Goal: Task Accomplishment & Management: Use online tool/utility

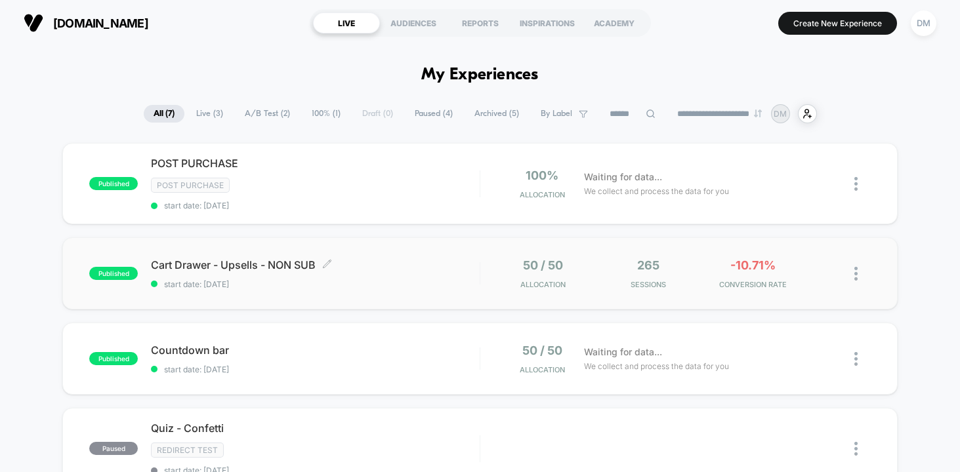
click at [417, 274] on div "Cart Drawer - Upsells - NON SUB Click to edit experience details Click to edit …" at bounding box center [315, 274] width 329 height 31
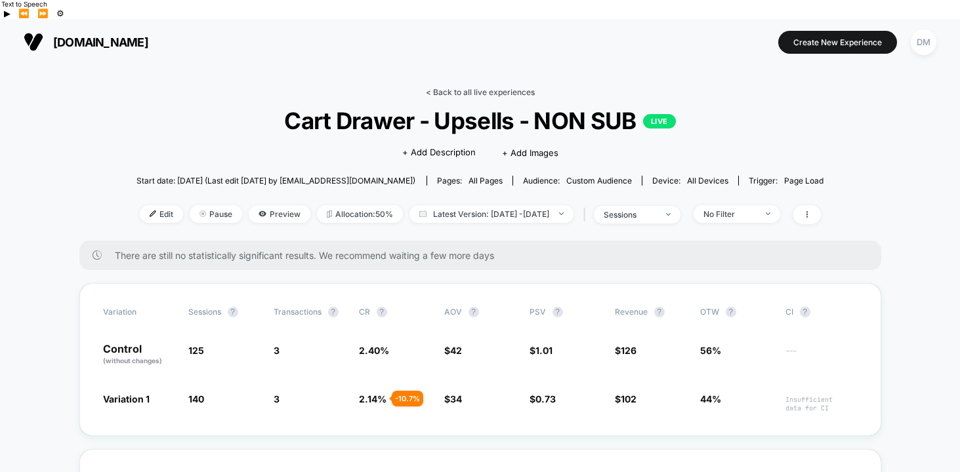
click at [450, 87] on link "< Back to all live experiences" at bounding box center [480, 92] width 109 height 10
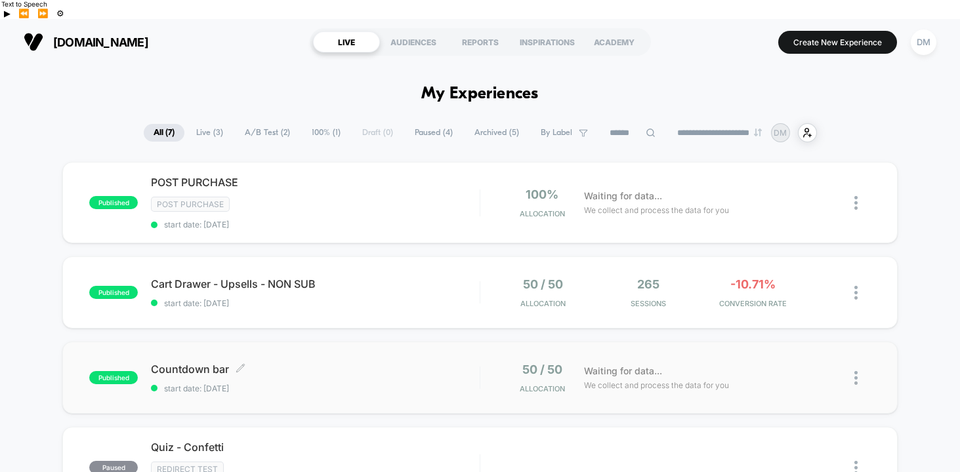
click at [375, 363] on span "Countdown bar Click to edit experience details" at bounding box center [315, 369] width 329 height 13
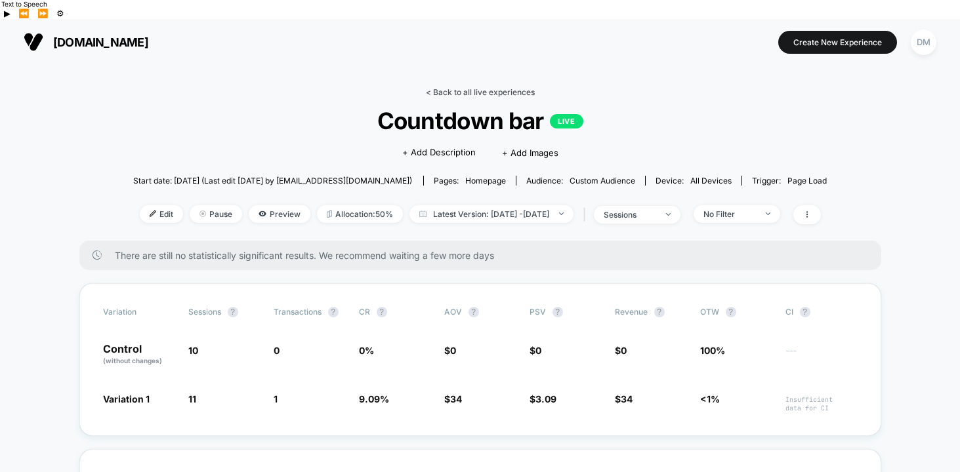
click at [484, 87] on link "< Back to all live experiences" at bounding box center [480, 92] width 109 height 10
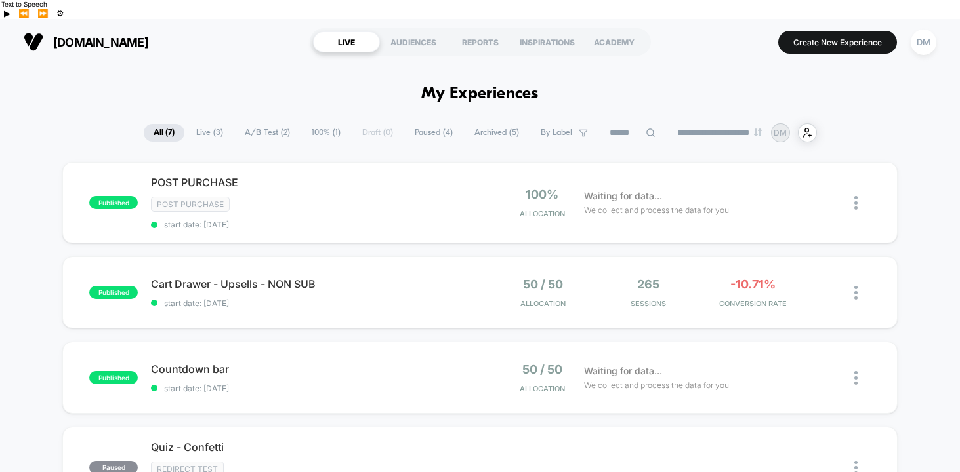
click at [396, 278] on span "Cart Drawer - Upsells - NON SUB Click to edit experience details" at bounding box center [315, 284] width 329 height 13
